Goal: Navigation & Orientation: Find specific page/section

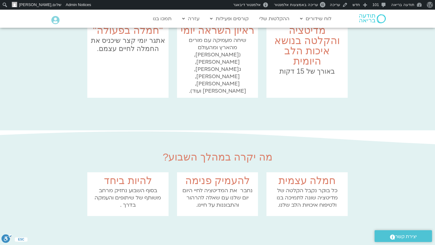
scroll to position [228, 0]
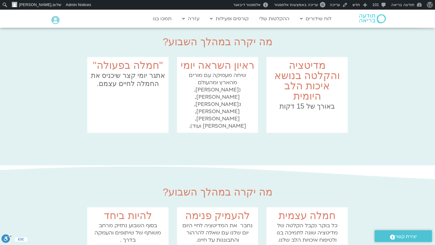
scroll to position [224, 0]
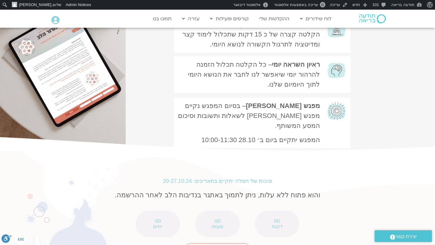
scroll to position [500, 0]
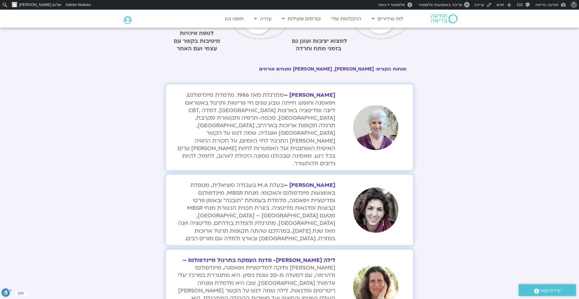
scroll to position [733, 0]
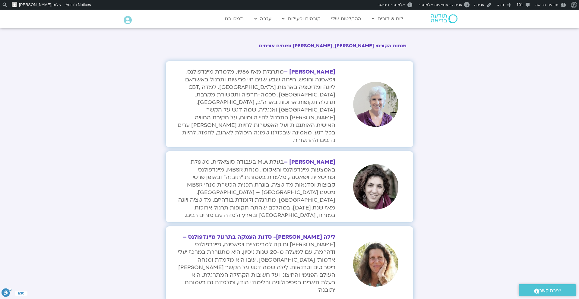
drag, startPoint x: 488, startPoint y: 89, endPoint x: 510, endPoint y: 18, distance: 73.9
click at [504, 30] on div at bounding box center [289, 123] width 579 height 409
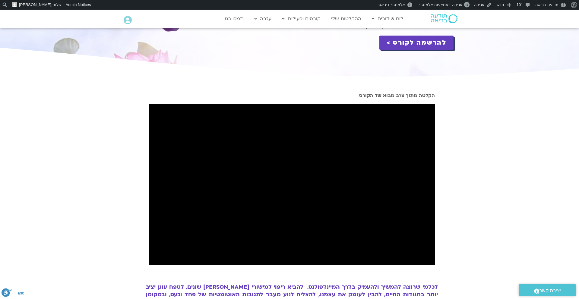
scroll to position [91, 0]
